Goal: Leave review/rating: Leave review/rating

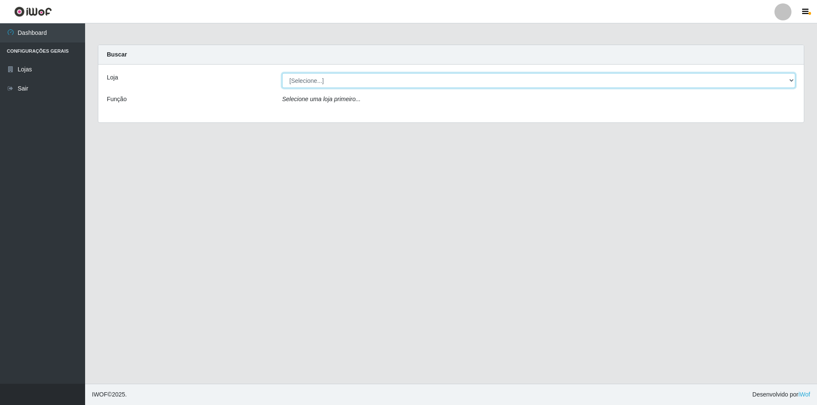
click at [343, 82] on select "[Selecione...] Atacado Vem - [STREET_ADDRESS]" at bounding box center [538, 80] width 513 height 15
select select "449"
click at [282, 73] on select "[Selecione...] Atacado Vem - [STREET_ADDRESS]" at bounding box center [538, 80] width 513 height 15
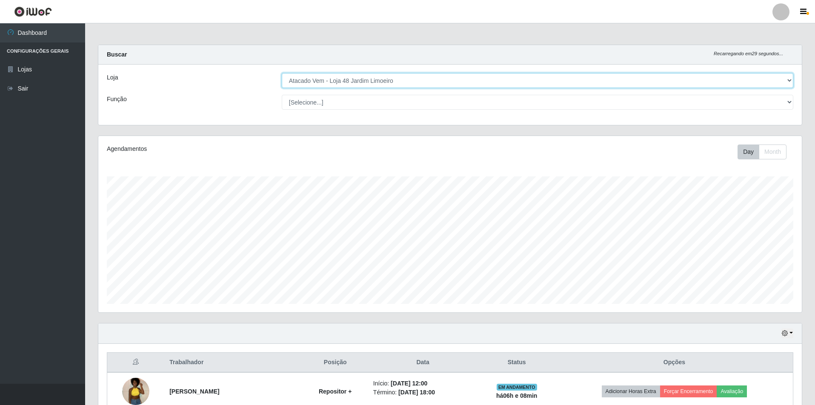
scroll to position [177, 703]
click at [358, 105] on select "[Selecione...] Repositor Repositor + Repositor ++" at bounding box center [537, 102] width 511 height 15
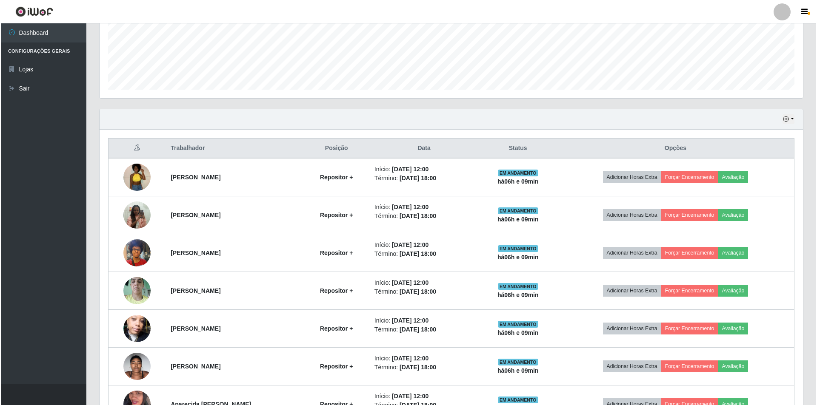
scroll to position [297, 0]
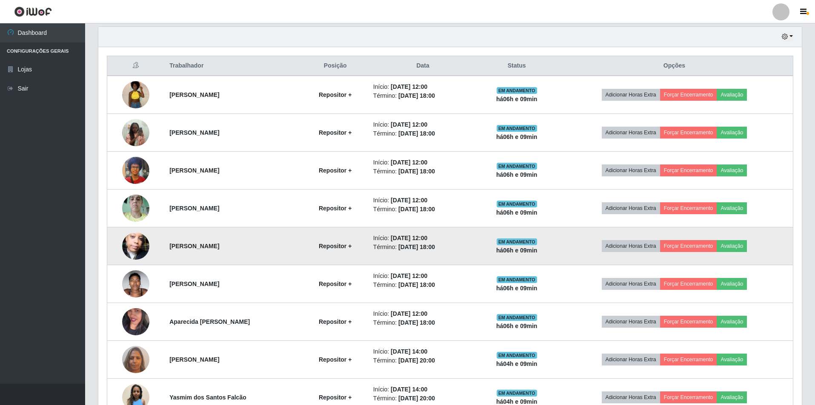
click at [139, 237] on img at bounding box center [135, 246] width 27 height 48
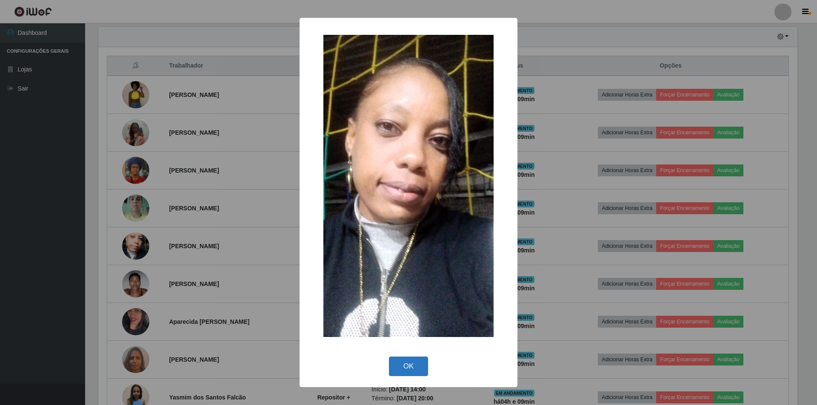
click at [397, 362] on button "OK" at bounding box center [409, 367] width 40 height 20
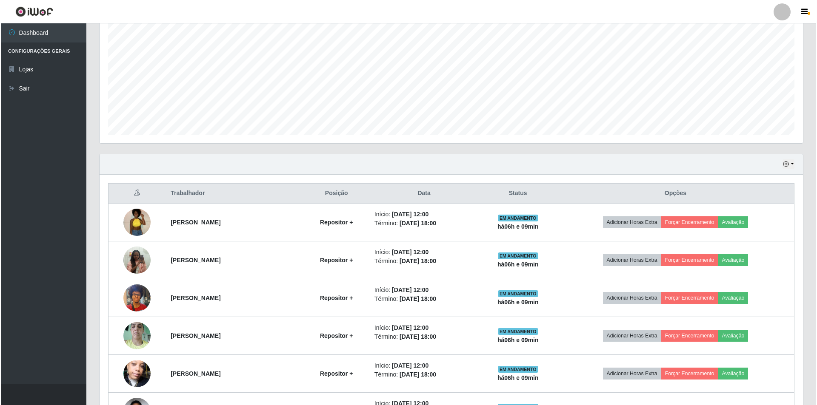
scroll to position [254, 0]
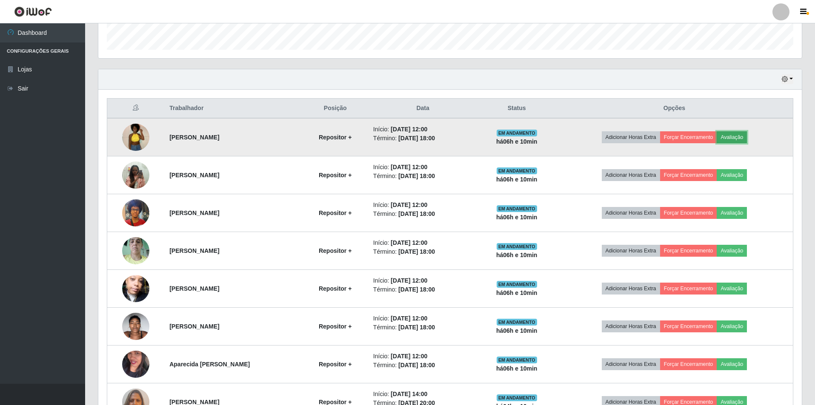
click at [739, 134] on button "Avaliação" at bounding box center [731, 137] width 30 height 12
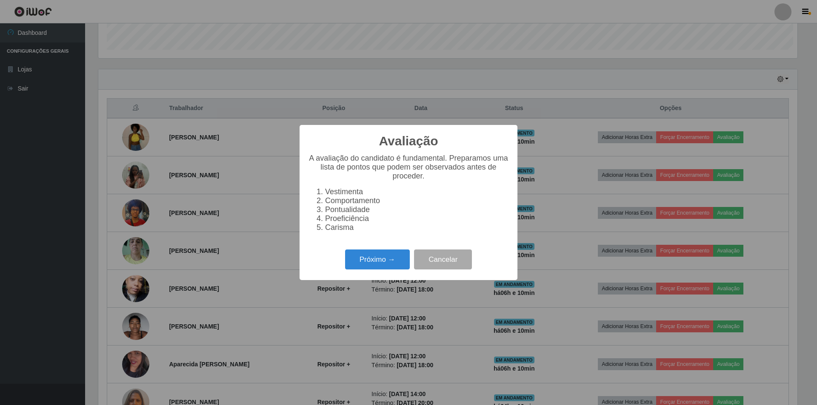
scroll to position [177, 699]
click at [370, 259] on button "Próximo →" at bounding box center [377, 260] width 65 height 20
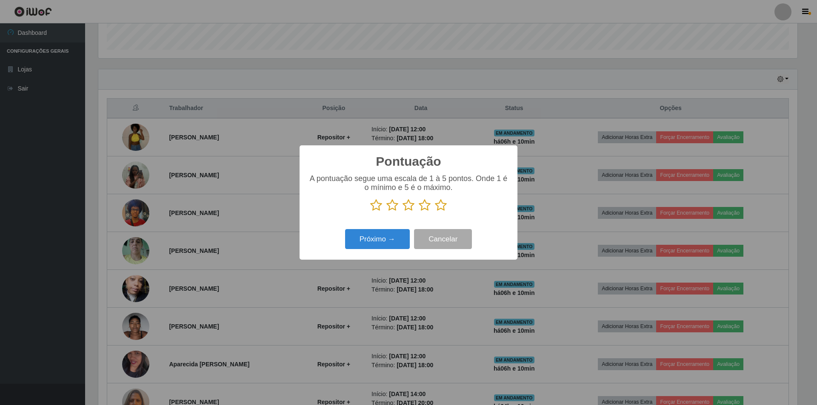
click at [410, 205] on icon at bounding box center [408, 205] width 12 height 13
click at [402, 212] on input "radio" at bounding box center [402, 212] width 0 height 0
click at [422, 205] on icon at bounding box center [425, 205] width 12 height 13
click at [419, 212] on input "radio" at bounding box center [419, 212] width 0 height 0
click at [377, 239] on button "Próximo →" at bounding box center [377, 239] width 65 height 20
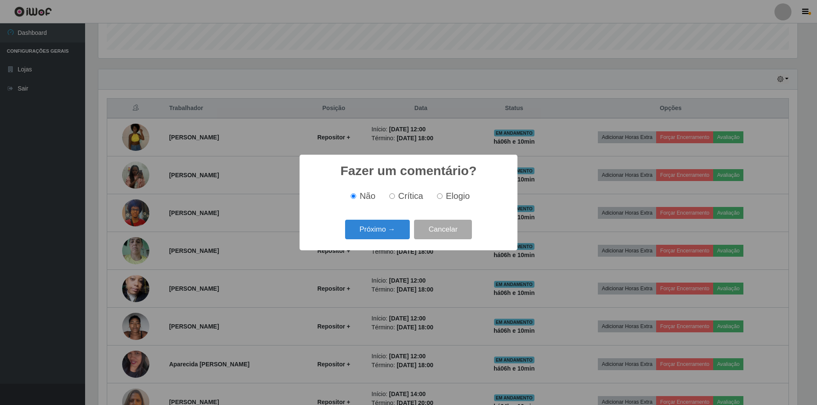
click at [441, 199] on input "Elogio" at bounding box center [440, 197] width 6 height 6
radio input "true"
click at [387, 228] on button "Próximo →" at bounding box center [377, 230] width 65 height 20
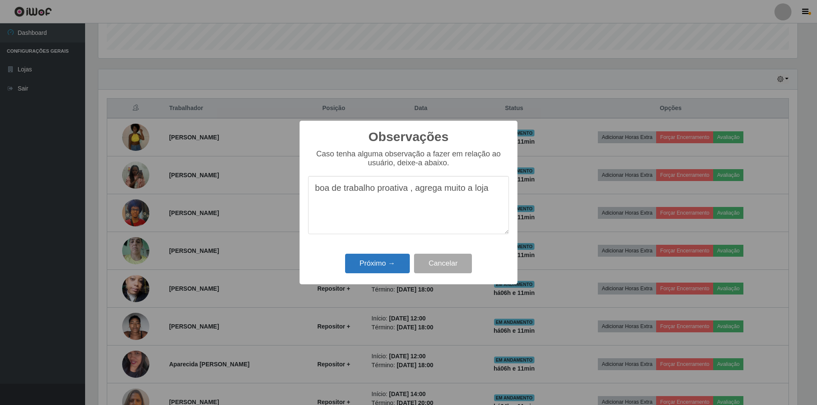
type textarea "boa de trabalho proativa , agrega muito a loja"
click at [368, 265] on button "Próximo →" at bounding box center [377, 264] width 65 height 20
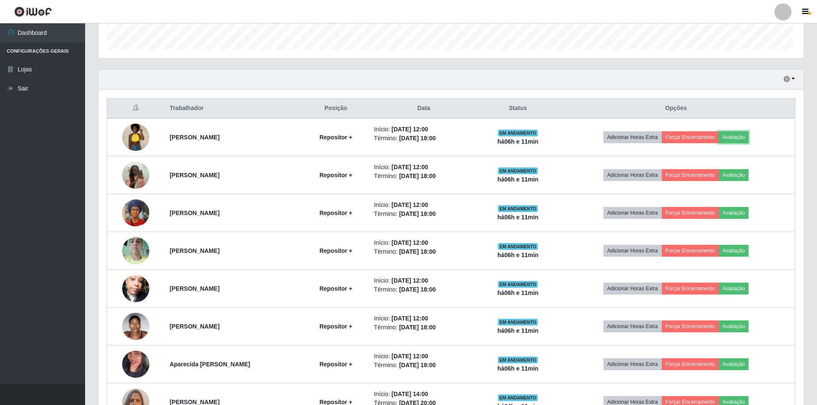
scroll to position [177, 703]
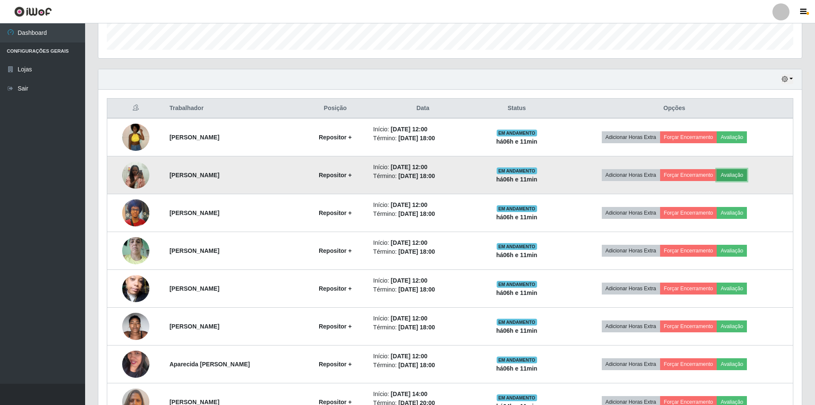
click at [747, 169] on button "Avaliação" at bounding box center [731, 175] width 30 height 12
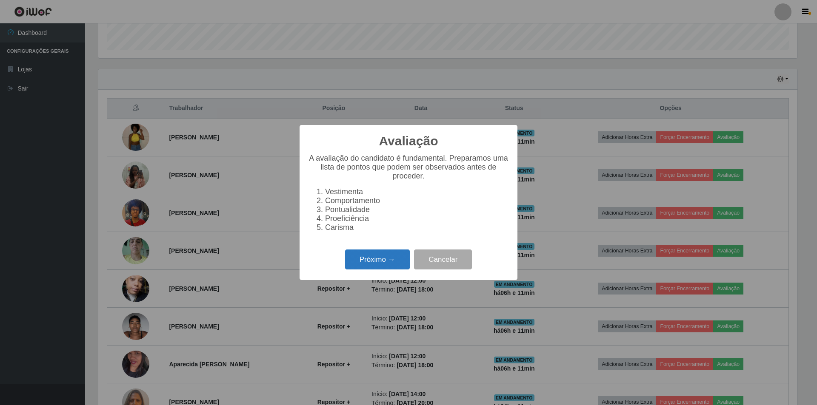
click at [361, 263] on button "Próximo →" at bounding box center [377, 260] width 65 height 20
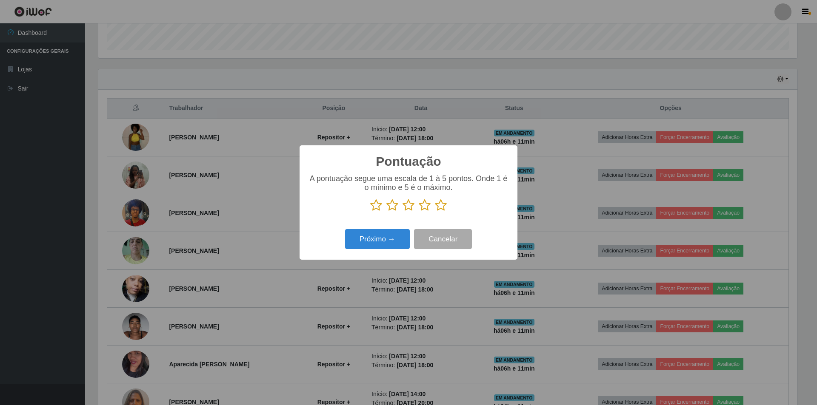
scroll to position [425188, 424666]
click at [392, 207] on icon at bounding box center [392, 205] width 12 height 13
click at [386, 212] on input "radio" at bounding box center [386, 212] width 0 height 0
click at [410, 204] on icon at bounding box center [408, 205] width 12 height 13
click at [402, 212] on input "radio" at bounding box center [402, 212] width 0 height 0
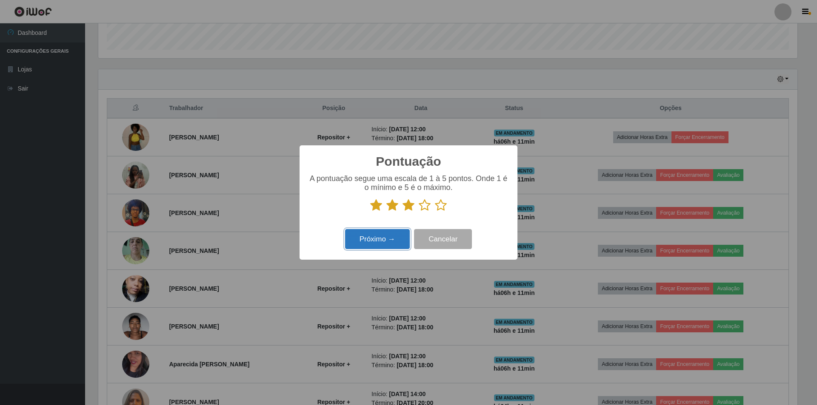
click at [380, 241] on button "Próximo →" at bounding box center [377, 239] width 65 height 20
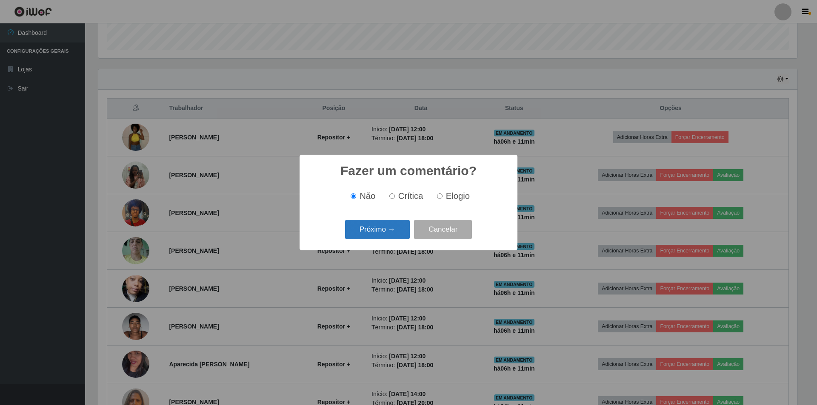
click at [372, 232] on button "Próximo →" at bounding box center [377, 230] width 65 height 20
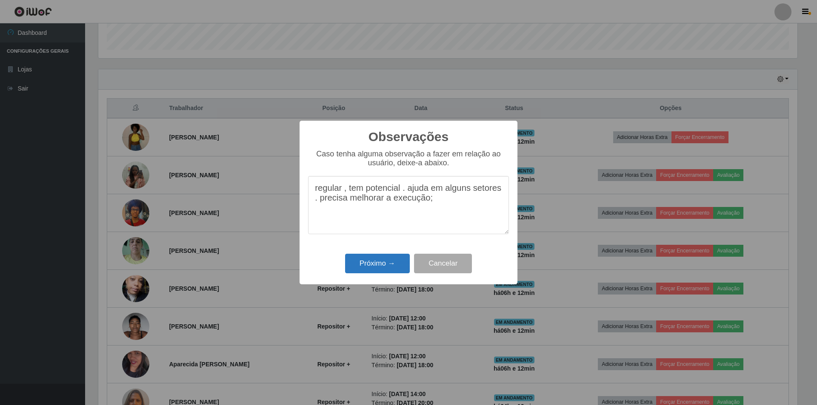
type textarea "regular , tem potencial . ajuda em alguns setores . precisa melhorar a execução;"
click at [391, 260] on button "Próximo →" at bounding box center [377, 264] width 65 height 20
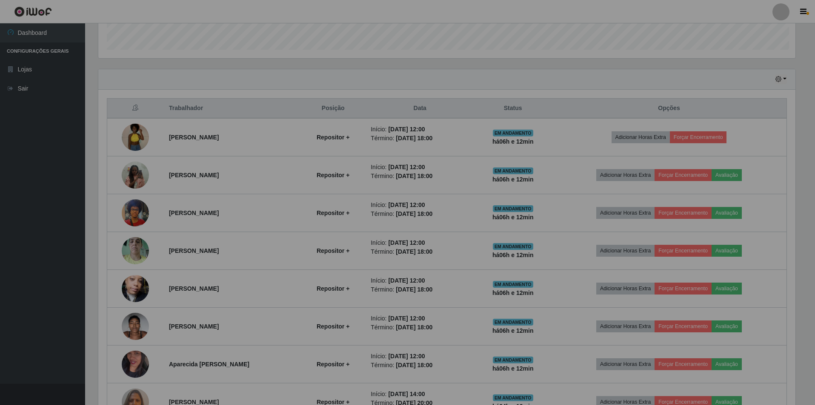
scroll to position [177, 703]
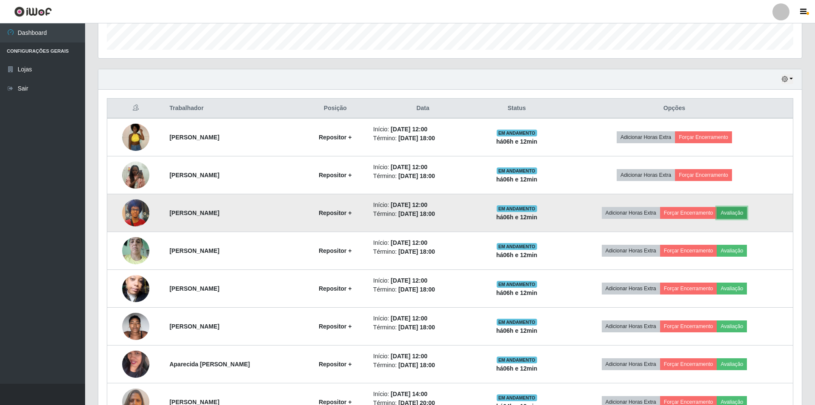
click at [738, 212] on button "Avaliação" at bounding box center [731, 213] width 30 height 12
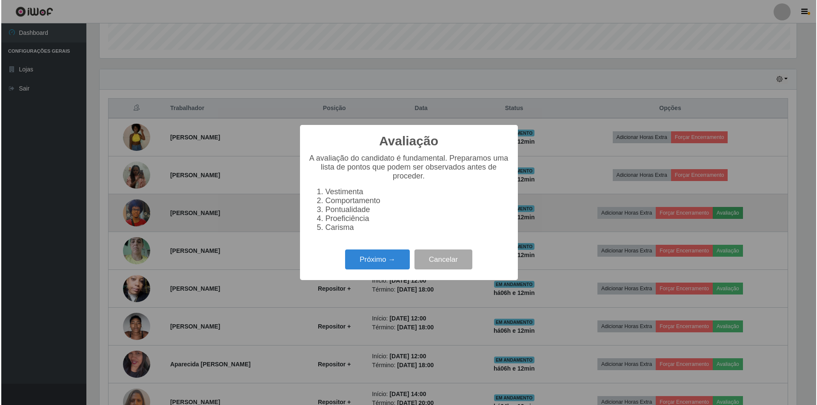
scroll to position [177, 699]
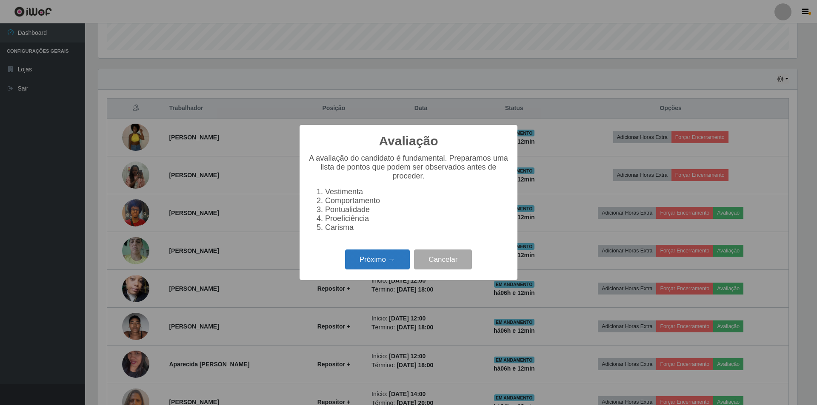
click at [375, 265] on button "Próximo →" at bounding box center [377, 260] width 65 height 20
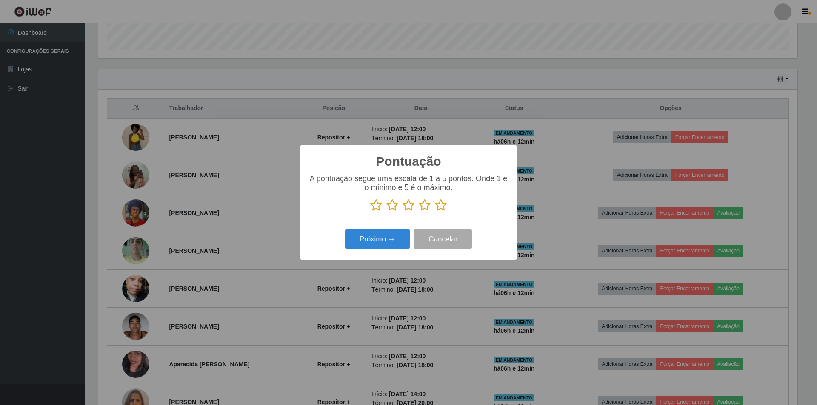
click at [394, 205] on icon at bounding box center [392, 205] width 12 height 13
click at [386, 212] on input "radio" at bounding box center [386, 212] width 0 height 0
click at [372, 239] on button "Próximo →" at bounding box center [377, 239] width 65 height 20
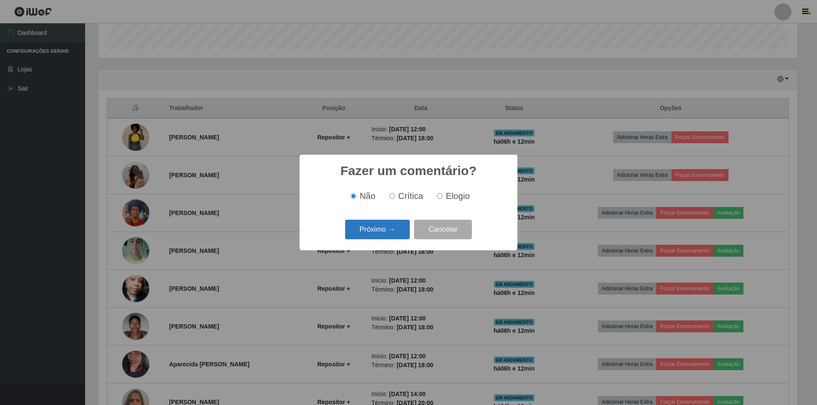
click at [378, 232] on button "Próximo →" at bounding box center [377, 230] width 65 height 20
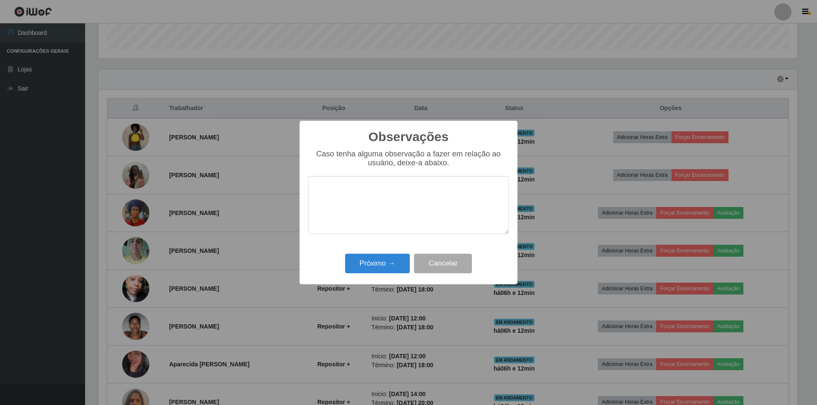
type textarea "r"
type textarea "lento de mais , falta agilidade"
click at [392, 262] on button "Próximo →" at bounding box center [377, 264] width 65 height 20
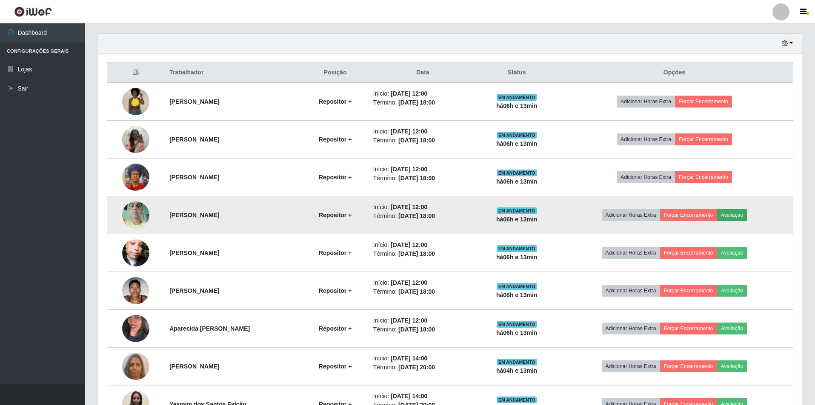
scroll to position [339, 0]
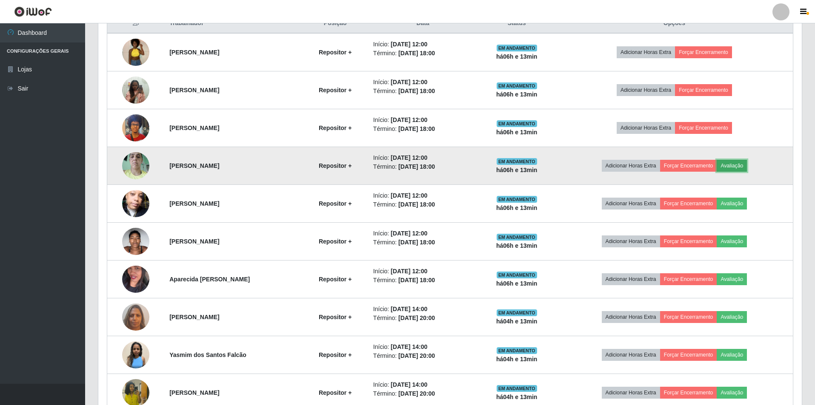
click at [745, 163] on button "Avaliação" at bounding box center [731, 166] width 30 height 12
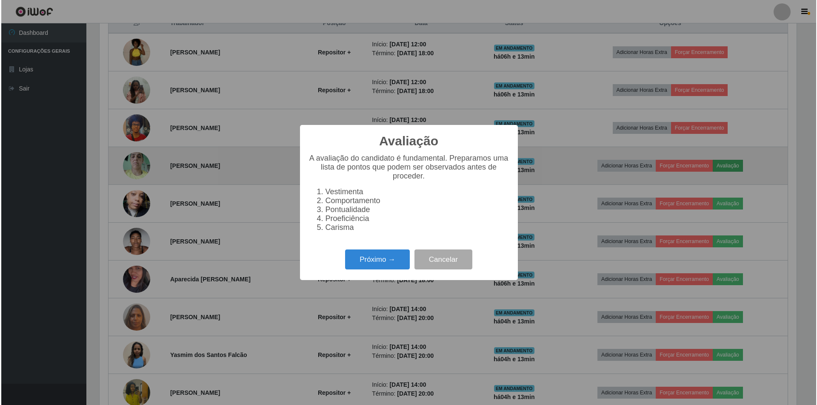
scroll to position [177, 699]
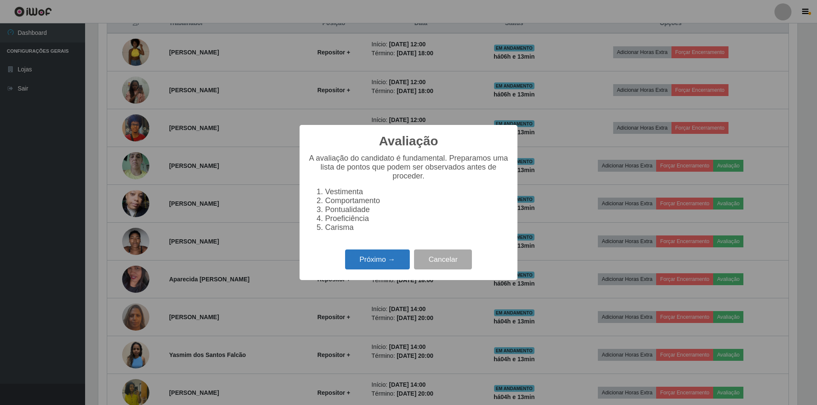
click at [378, 266] on button "Próximo →" at bounding box center [377, 260] width 65 height 20
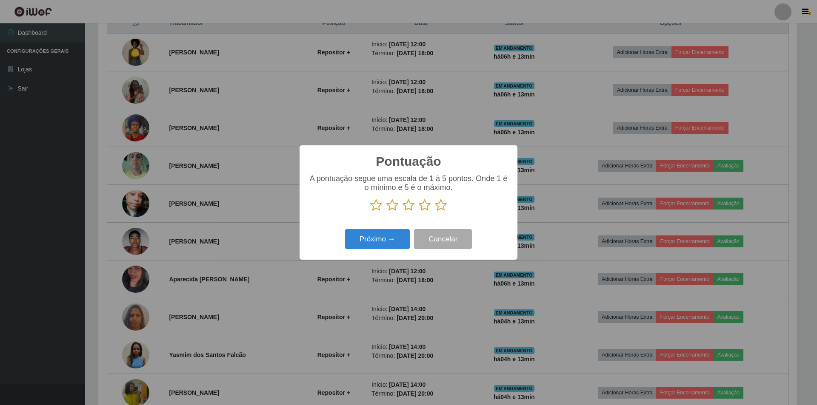
click at [379, 205] on icon at bounding box center [376, 205] width 12 height 13
click at [370, 212] on input "radio" at bounding box center [370, 212] width 0 height 0
click at [382, 243] on button "Próximo →" at bounding box center [377, 239] width 65 height 20
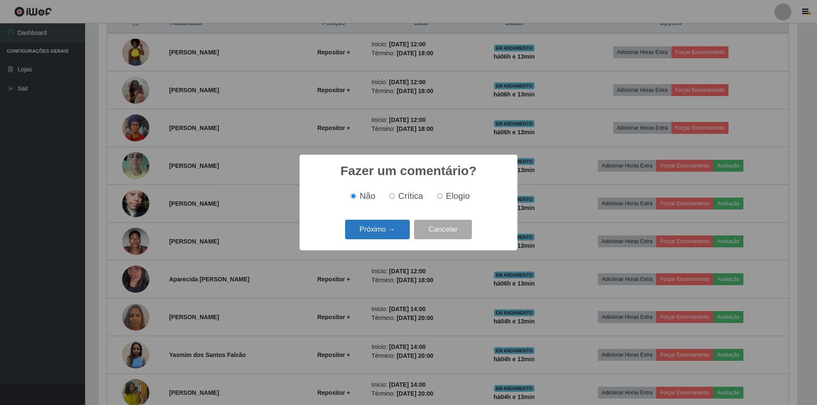
click at [386, 227] on button "Próximo →" at bounding box center [377, 230] width 65 height 20
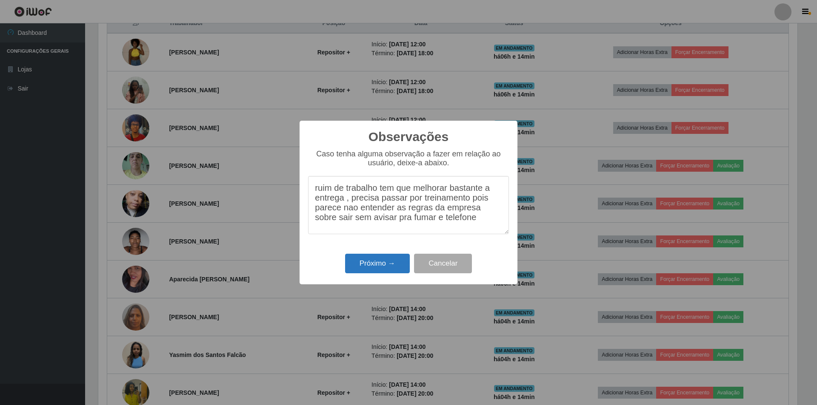
type textarea "ruim de trabalho tem que melhorar bastante a entrega , precisa passar por trein…"
click at [382, 257] on button "Próximo →" at bounding box center [377, 264] width 65 height 20
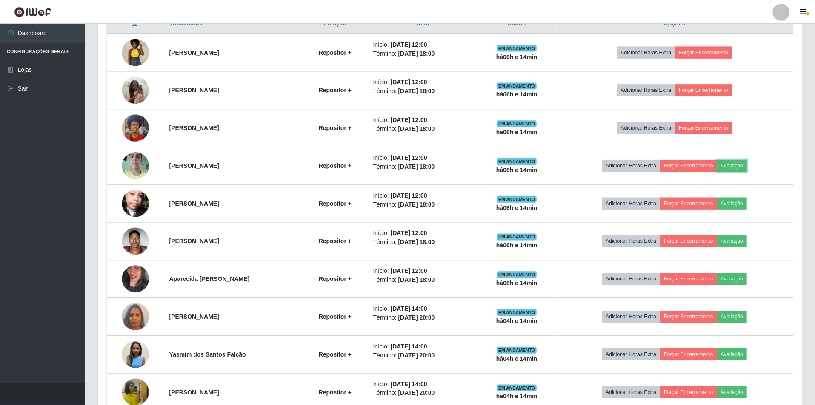
scroll to position [177, 703]
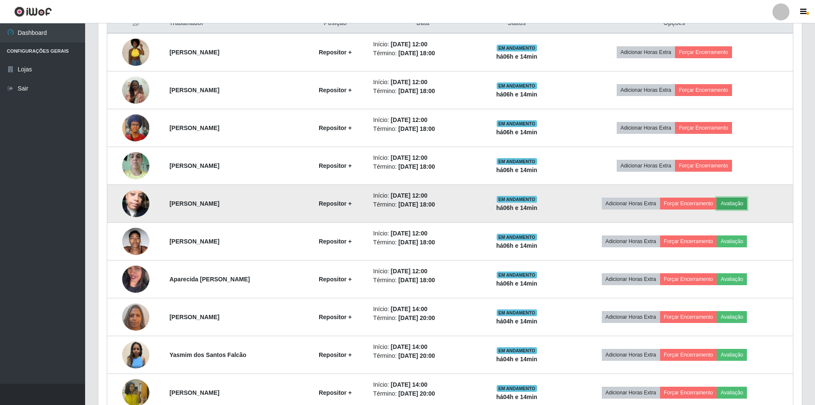
click at [745, 202] on button "Avaliação" at bounding box center [731, 204] width 30 height 12
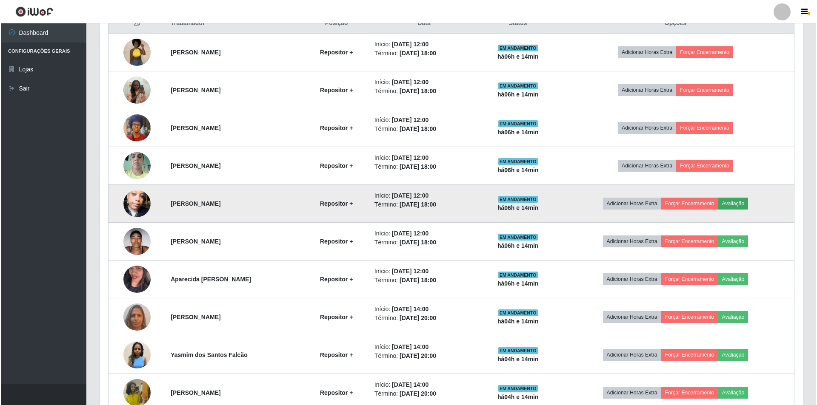
scroll to position [177, 699]
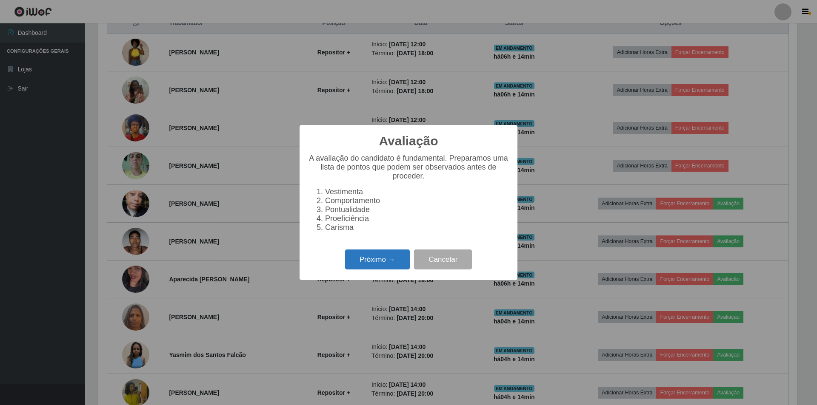
click at [379, 265] on button "Próximo →" at bounding box center [377, 260] width 65 height 20
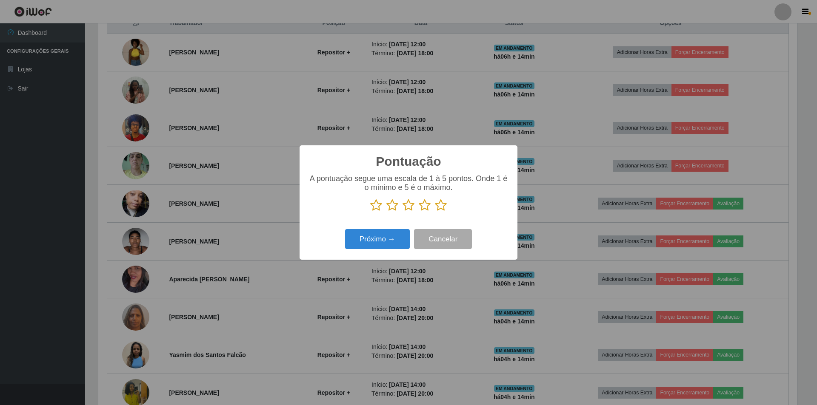
scroll to position [425188, 424666]
click at [407, 206] on icon at bounding box center [408, 205] width 12 height 13
click at [402, 212] on input "radio" at bounding box center [402, 212] width 0 height 0
click at [382, 246] on button "Próximo →" at bounding box center [377, 239] width 65 height 20
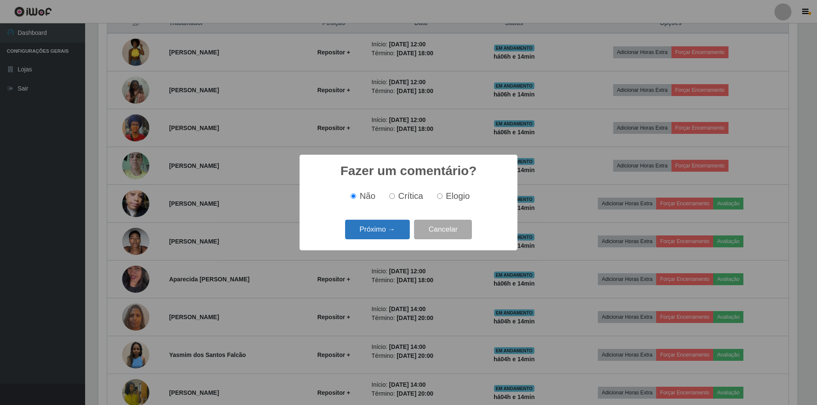
click at [372, 228] on button "Próximo →" at bounding box center [377, 230] width 65 height 20
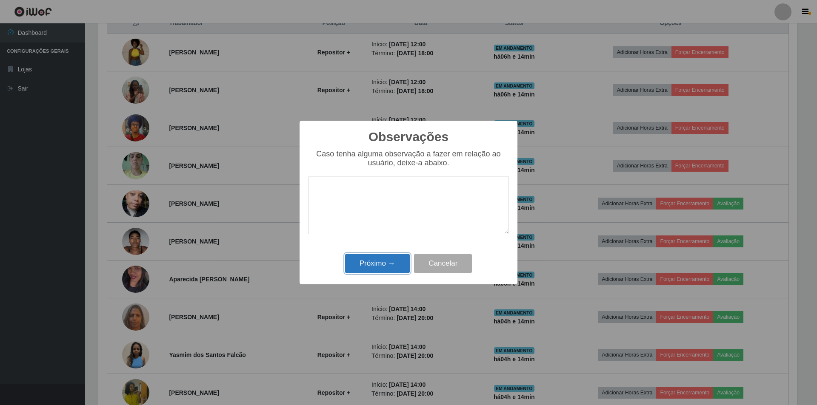
click at [378, 266] on button "Próximo →" at bounding box center [377, 264] width 65 height 20
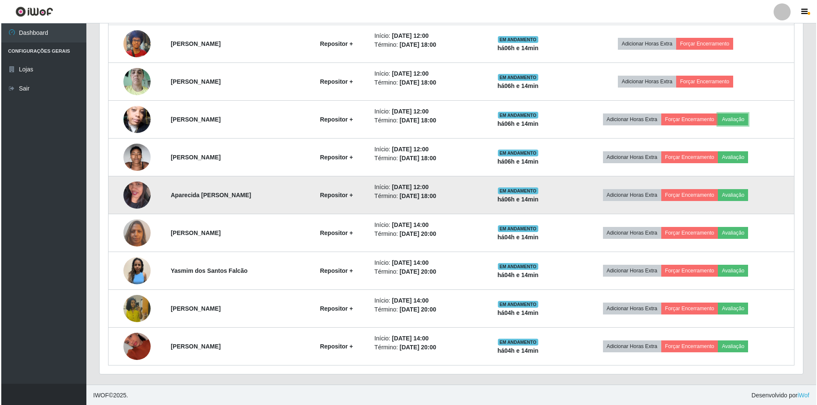
scroll to position [425, 0]
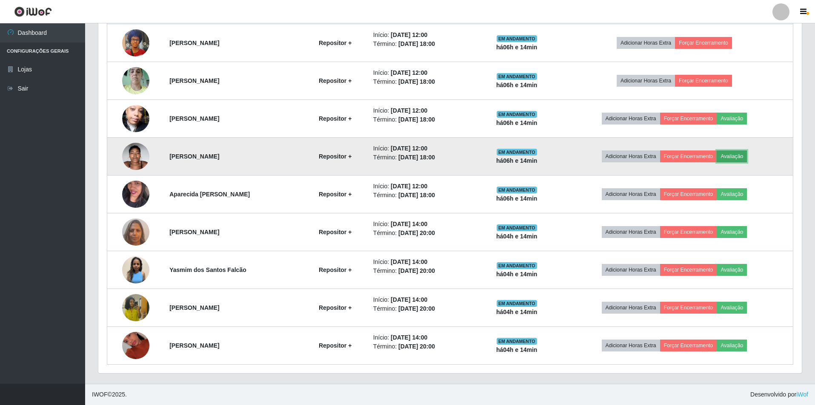
click at [747, 158] on button "Avaliação" at bounding box center [731, 157] width 30 height 12
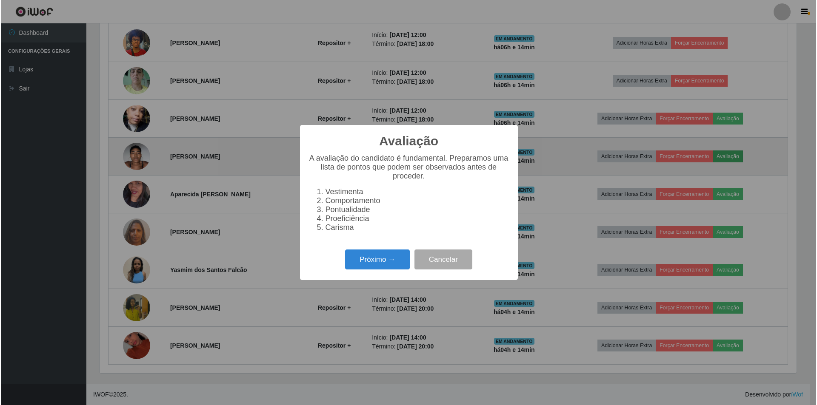
scroll to position [177, 699]
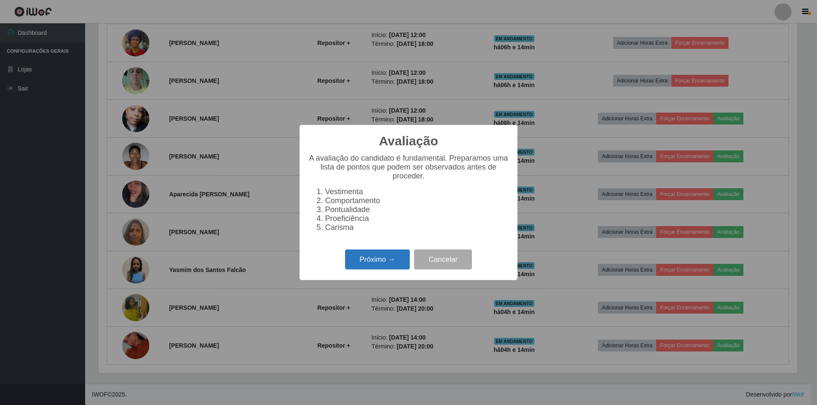
click at [362, 262] on button "Próximo →" at bounding box center [377, 260] width 65 height 20
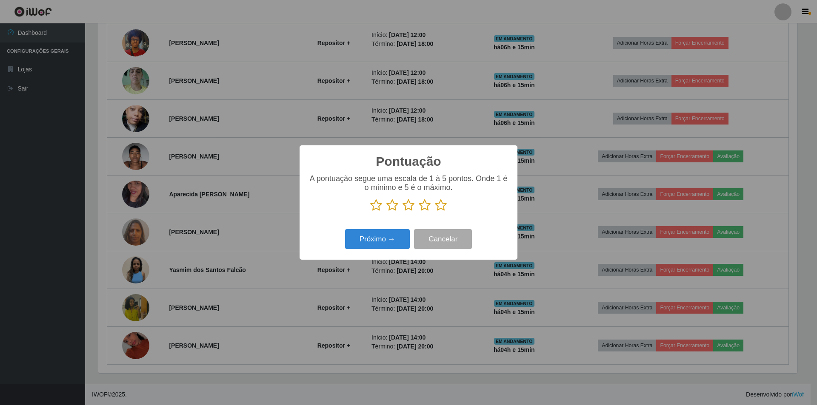
click at [409, 208] on icon at bounding box center [408, 205] width 12 height 13
click at [402, 212] on input "radio" at bounding box center [402, 212] width 0 height 0
click at [373, 242] on button "Próximo →" at bounding box center [377, 239] width 65 height 20
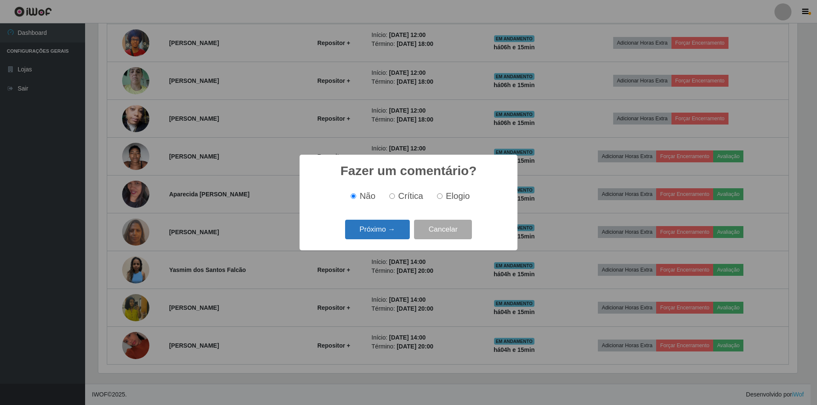
click at [382, 231] on button "Próximo →" at bounding box center [377, 230] width 65 height 20
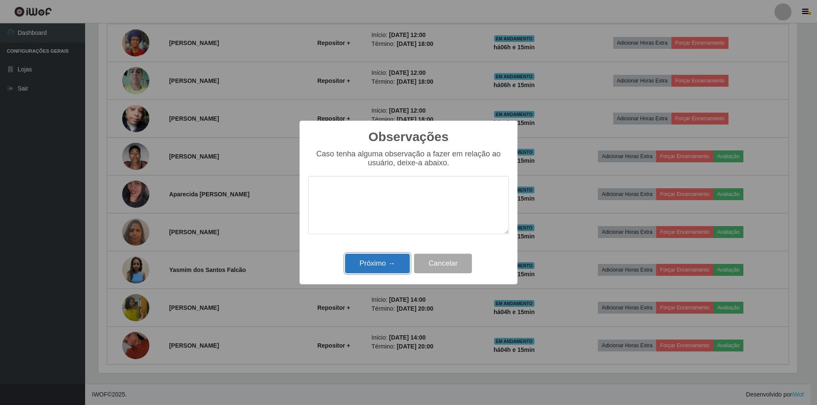
click at [379, 265] on button "Próximo →" at bounding box center [377, 264] width 65 height 20
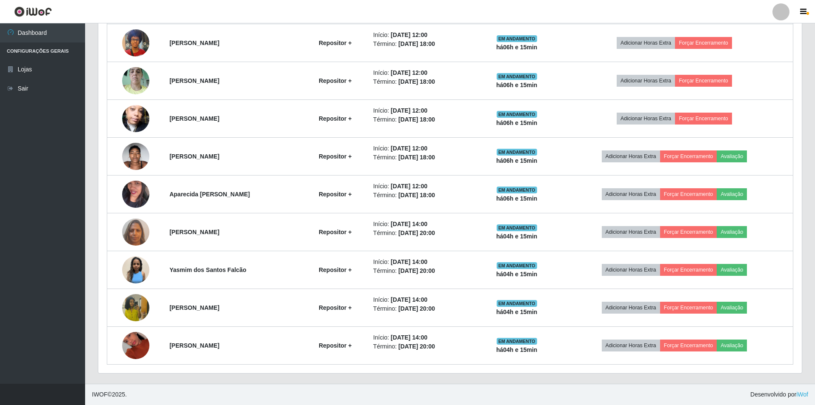
scroll to position [177, 703]
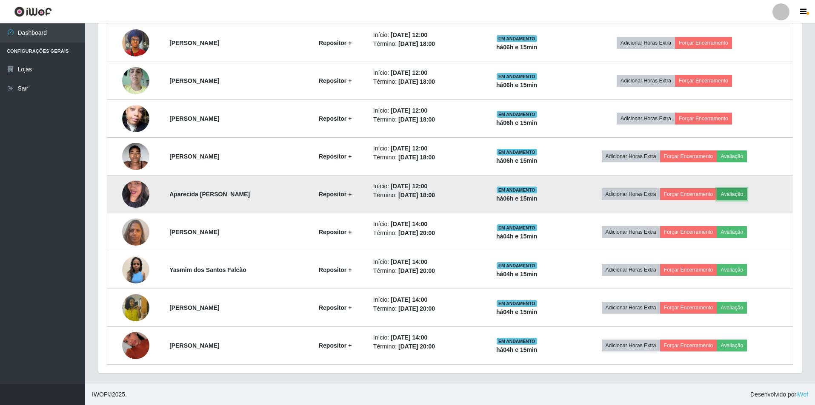
click at [741, 194] on button "Avaliação" at bounding box center [731, 194] width 30 height 12
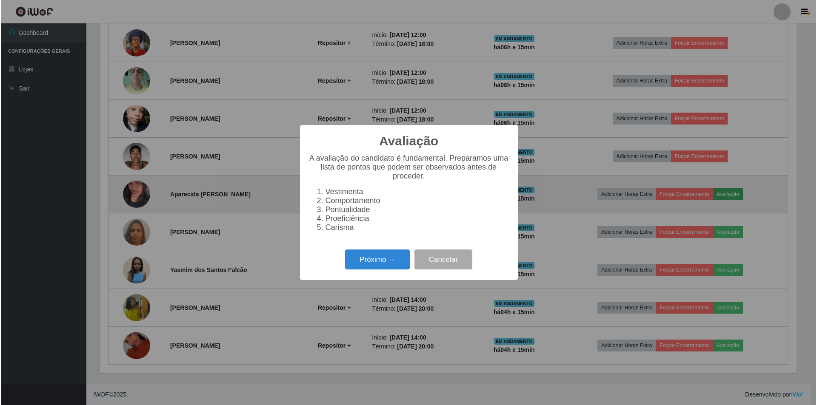
scroll to position [177, 699]
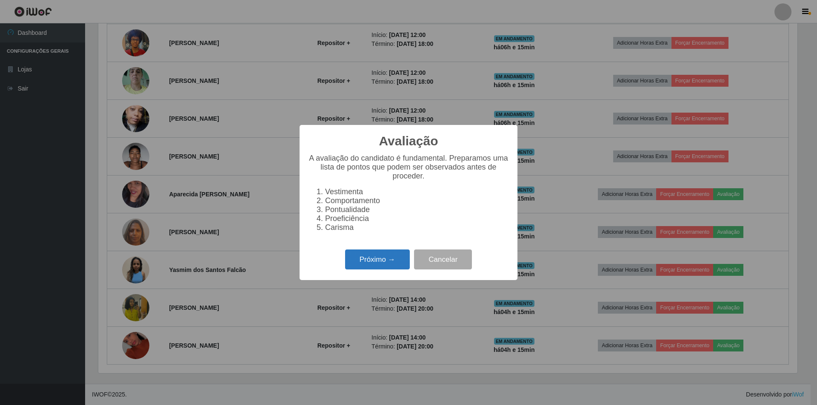
click at [395, 269] on button "Próximo →" at bounding box center [377, 260] width 65 height 20
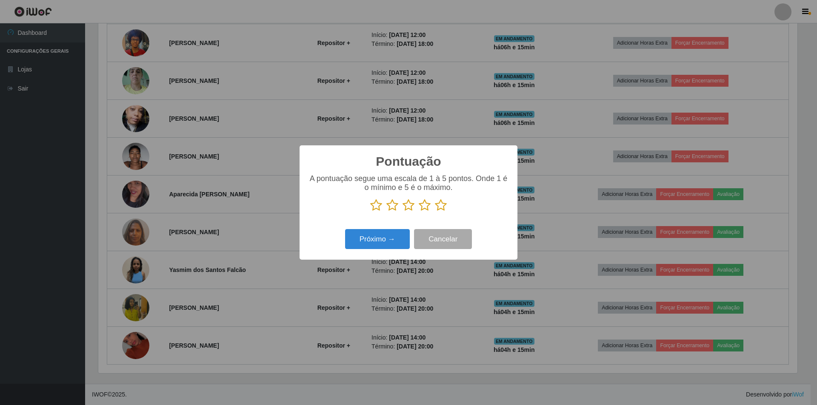
click at [410, 209] on icon at bounding box center [408, 205] width 12 height 13
click at [402, 212] on input "radio" at bounding box center [402, 212] width 0 height 0
click at [374, 242] on button "Próximo →" at bounding box center [377, 239] width 65 height 20
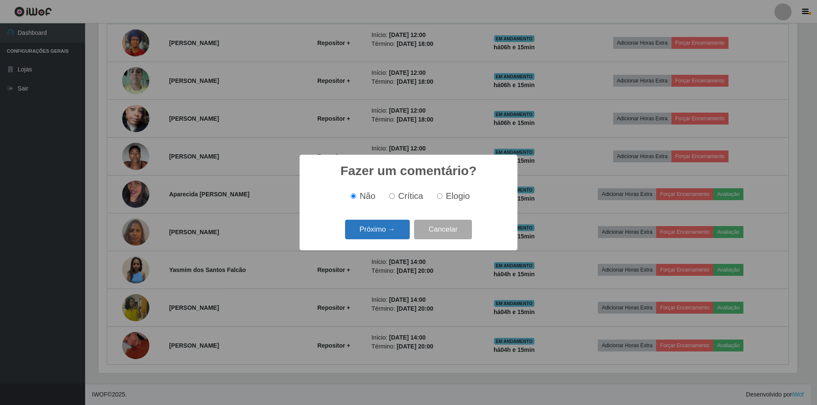
click at [381, 228] on button "Próximo →" at bounding box center [377, 230] width 65 height 20
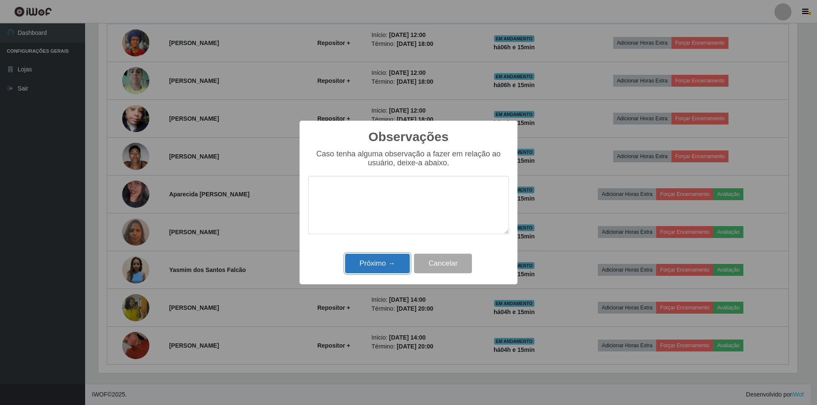
click at [381, 263] on button "Próximo →" at bounding box center [377, 264] width 65 height 20
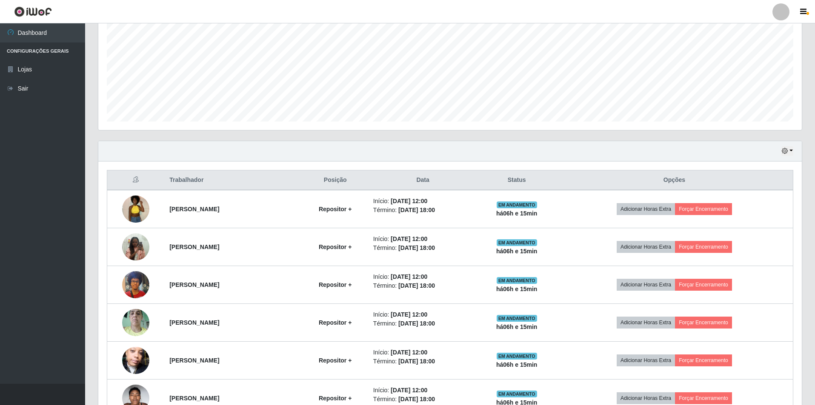
scroll to position [297, 0]
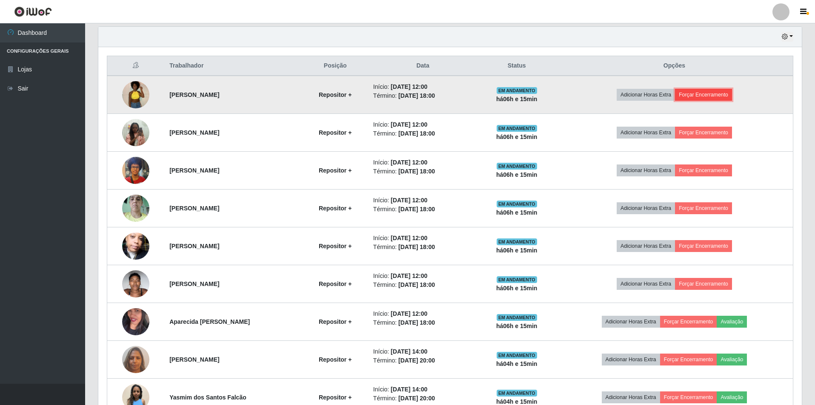
click at [716, 91] on button "Forçar Encerramento" at bounding box center [703, 95] width 57 height 12
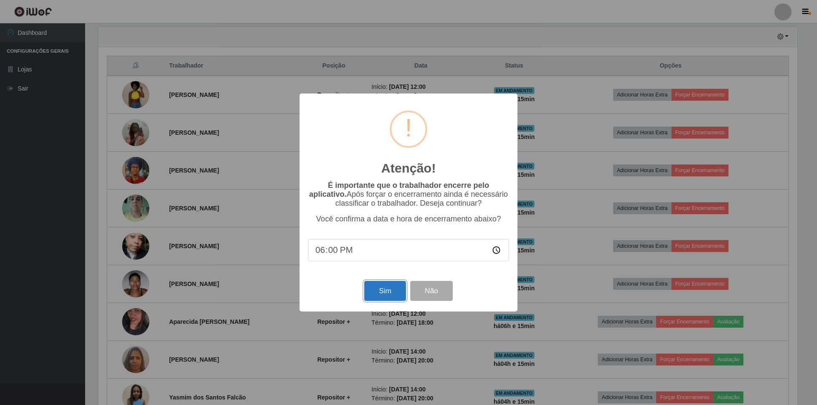
click at [383, 289] on button "Sim" at bounding box center [384, 291] width 41 height 20
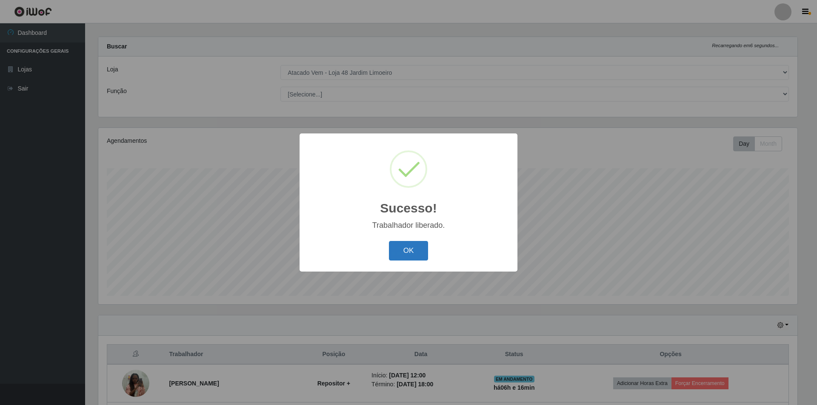
click at [406, 245] on button "OK" at bounding box center [409, 251] width 40 height 20
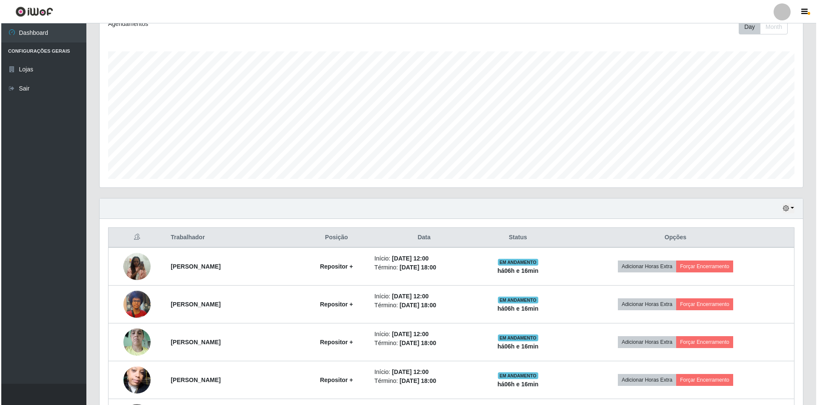
scroll to position [136, 0]
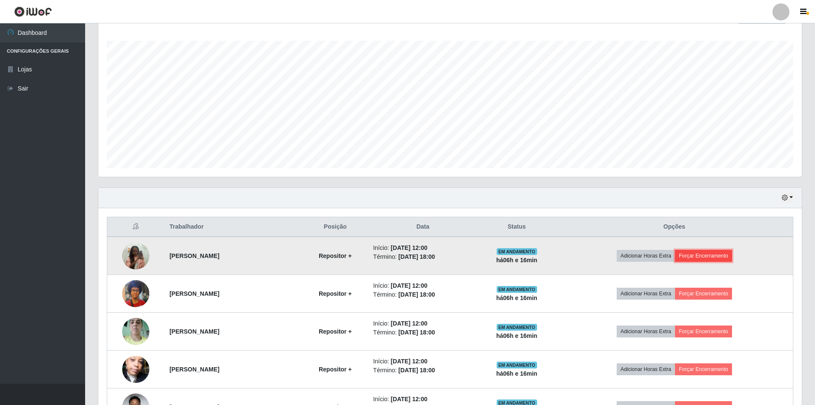
click at [710, 257] on button "Forçar Encerramento" at bounding box center [703, 256] width 57 height 12
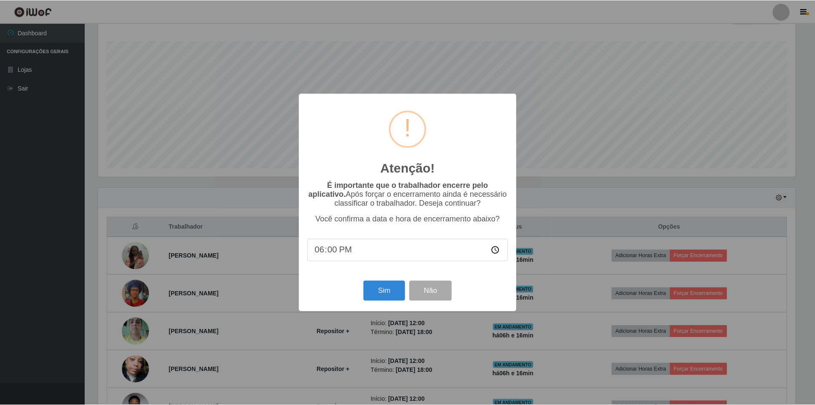
scroll to position [177, 699]
click at [388, 293] on button "Sim" at bounding box center [384, 291] width 41 height 20
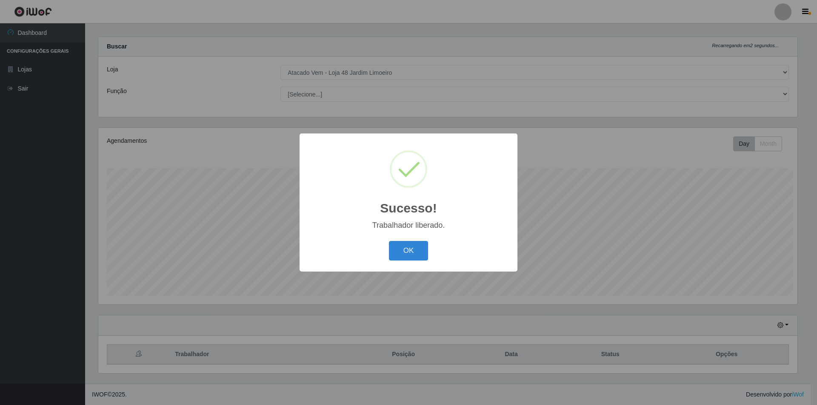
scroll to position [0, 0]
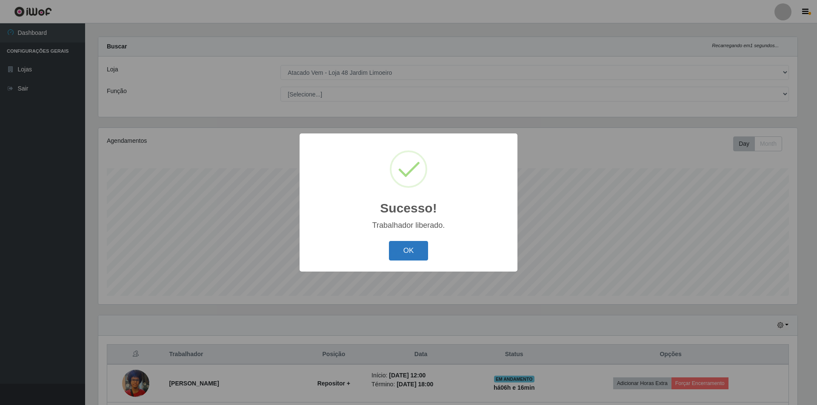
click at [413, 249] on button "OK" at bounding box center [409, 251] width 40 height 20
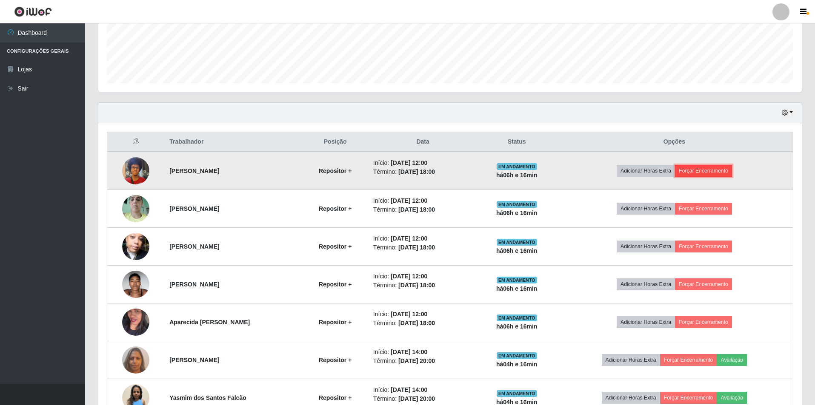
click at [720, 169] on button "Forçar Encerramento" at bounding box center [703, 171] width 57 height 12
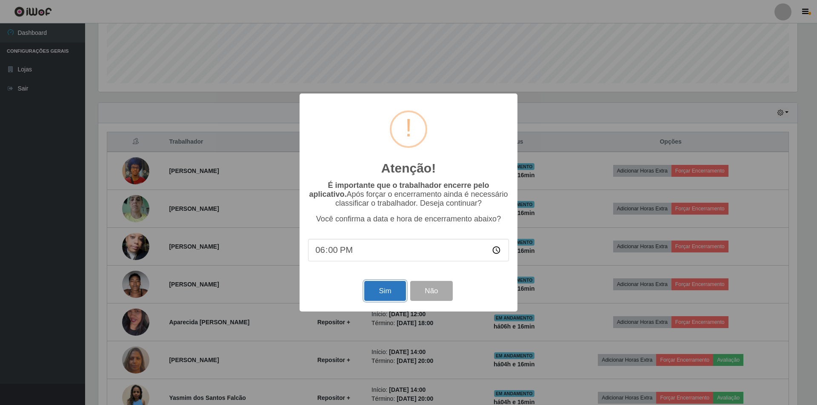
click at [385, 298] on button "Sim" at bounding box center [384, 291] width 41 height 20
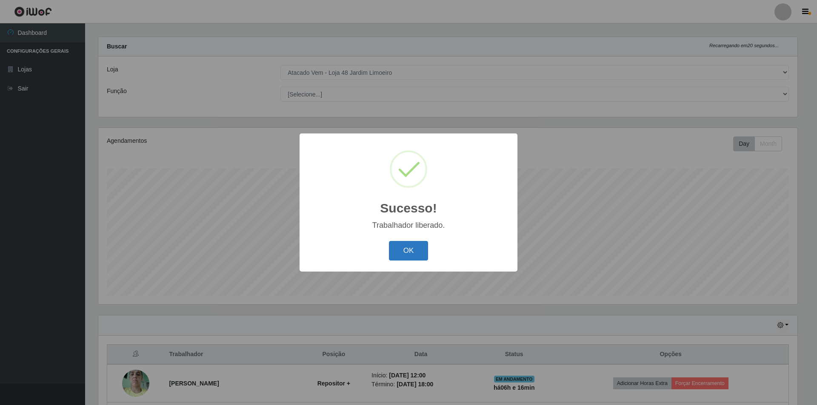
click at [414, 250] on button "OK" at bounding box center [409, 251] width 40 height 20
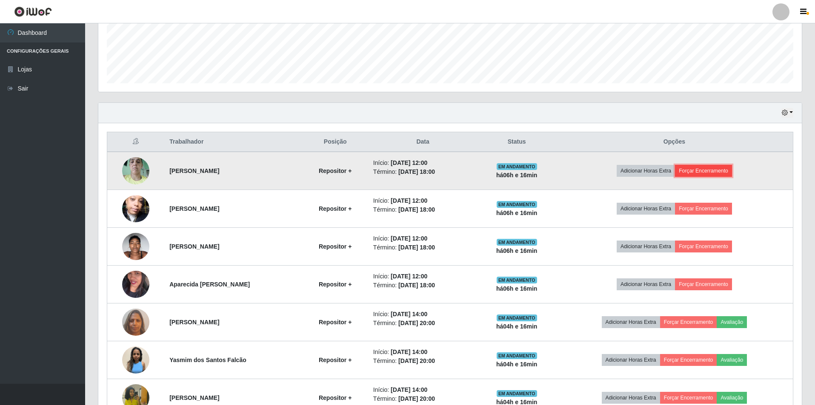
click at [724, 175] on button "Forçar Encerramento" at bounding box center [703, 171] width 57 height 12
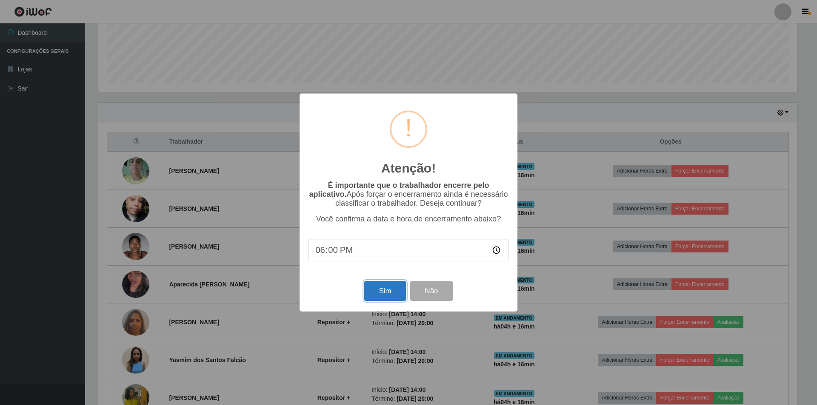
click at [385, 294] on button "Sim" at bounding box center [384, 291] width 41 height 20
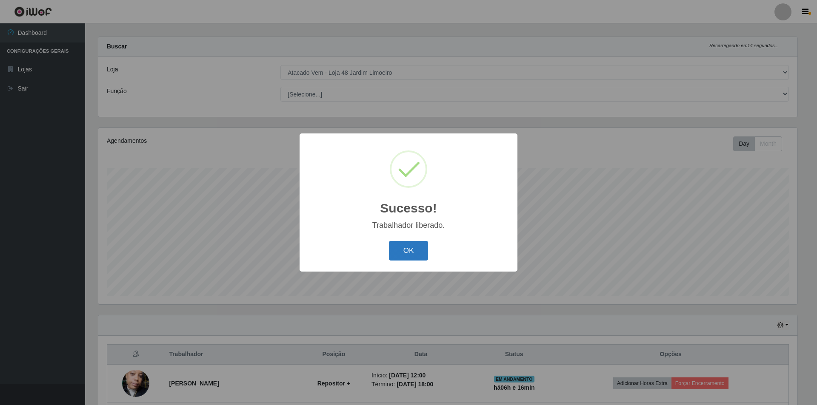
click at [406, 249] on button "OK" at bounding box center [409, 251] width 40 height 20
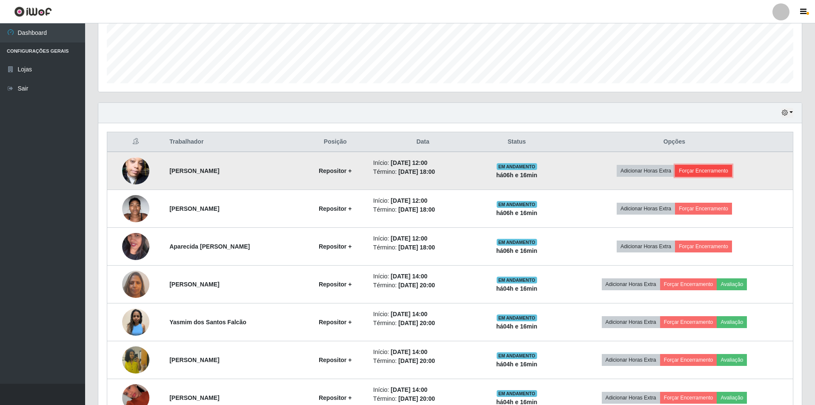
click at [720, 166] on button "Forçar Encerramento" at bounding box center [703, 171] width 57 height 12
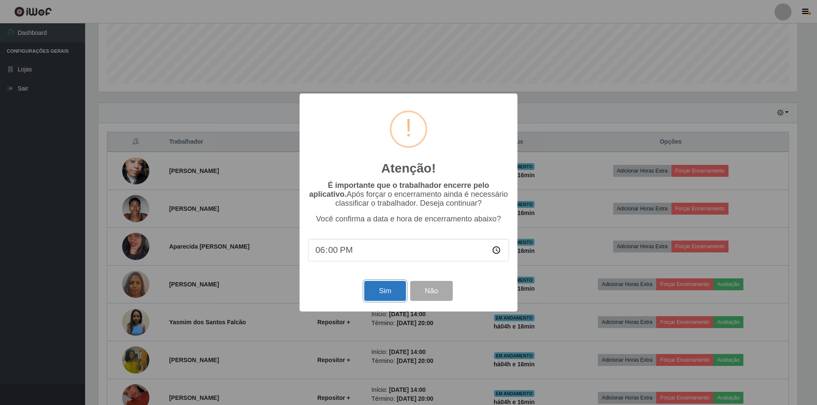
click at [379, 294] on button "Sim" at bounding box center [384, 291] width 41 height 20
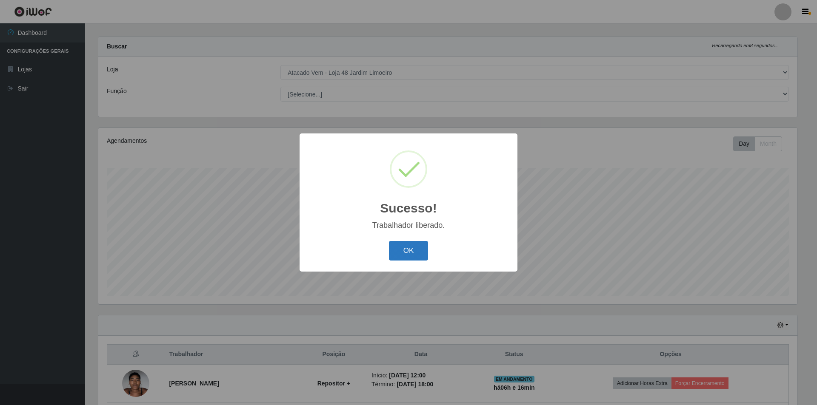
click at [416, 254] on button "OK" at bounding box center [409, 251] width 40 height 20
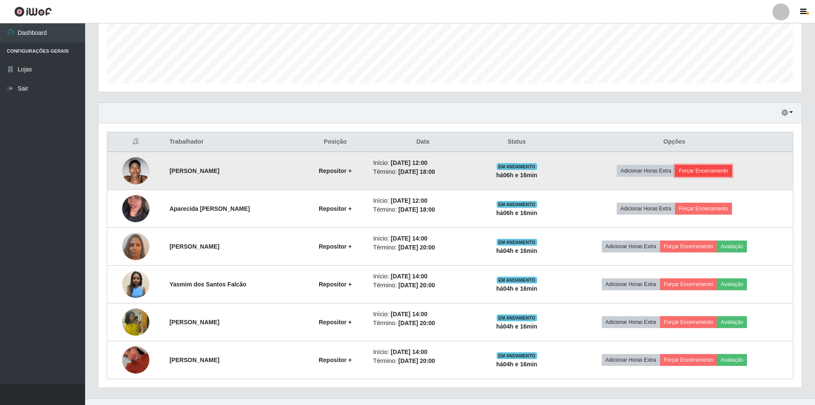
click at [730, 172] on button "Forçar Encerramento" at bounding box center [703, 171] width 57 height 12
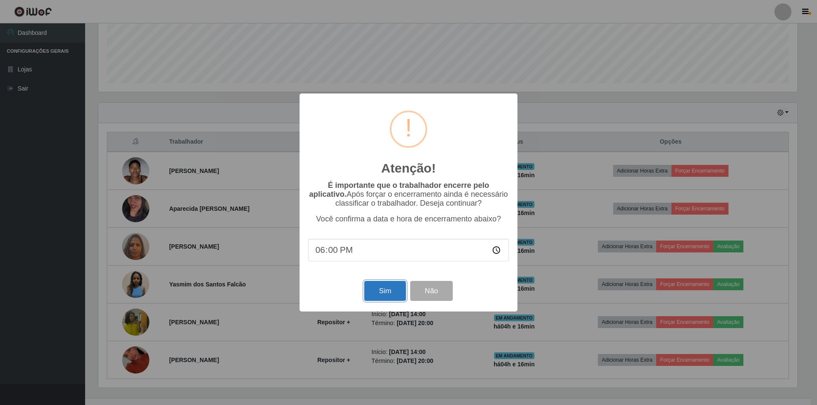
click at [385, 290] on button "Sim" at bounding box center [384, 291] width 41 height 20
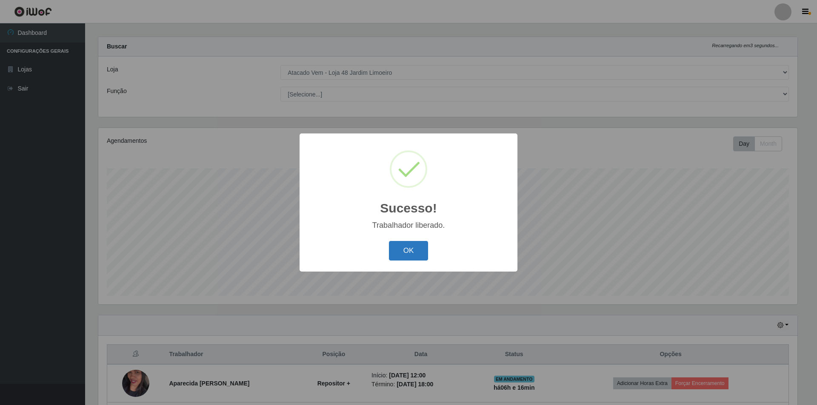
click at [401, 245] on button "OK" at bounding box center [409, 251] width 40 height 20
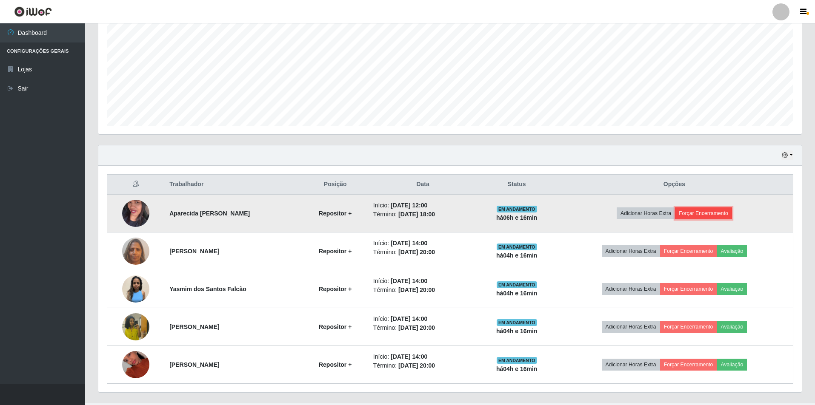
click at [712, 210] on button "Forçar Encerramento" at bounding box center [703, 214] width 57 height 12
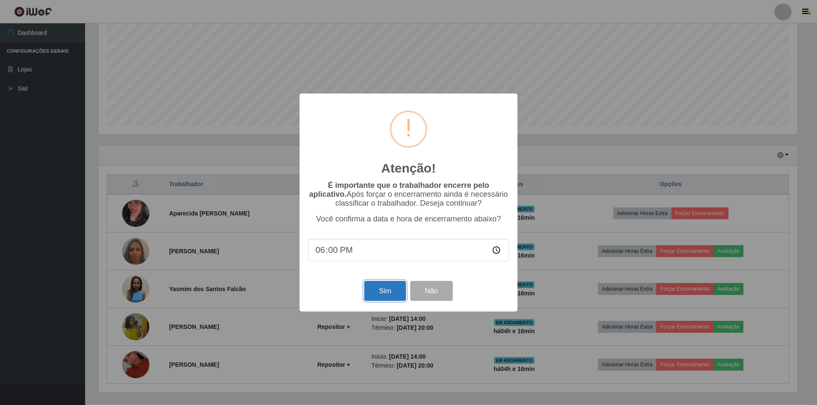
click at [393, 294] on button "Sim" at bounding box center [384, 291] width 41 height 20
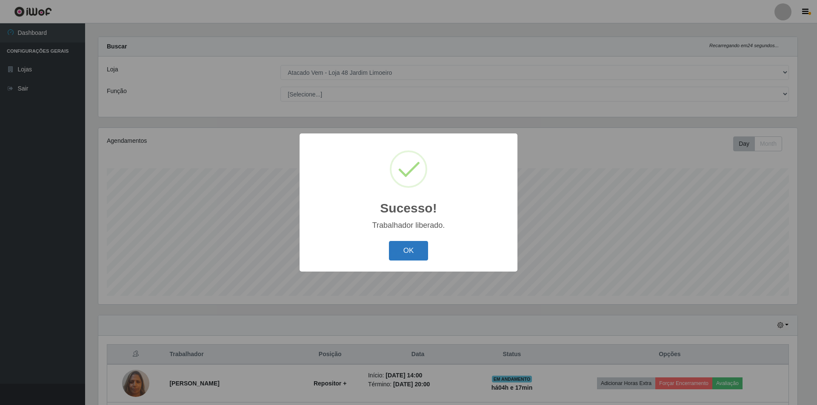
click at [416, 244] on button "OK" at bounding box center [409, 251] width 40 height 20
